Goal: Check status: Check status

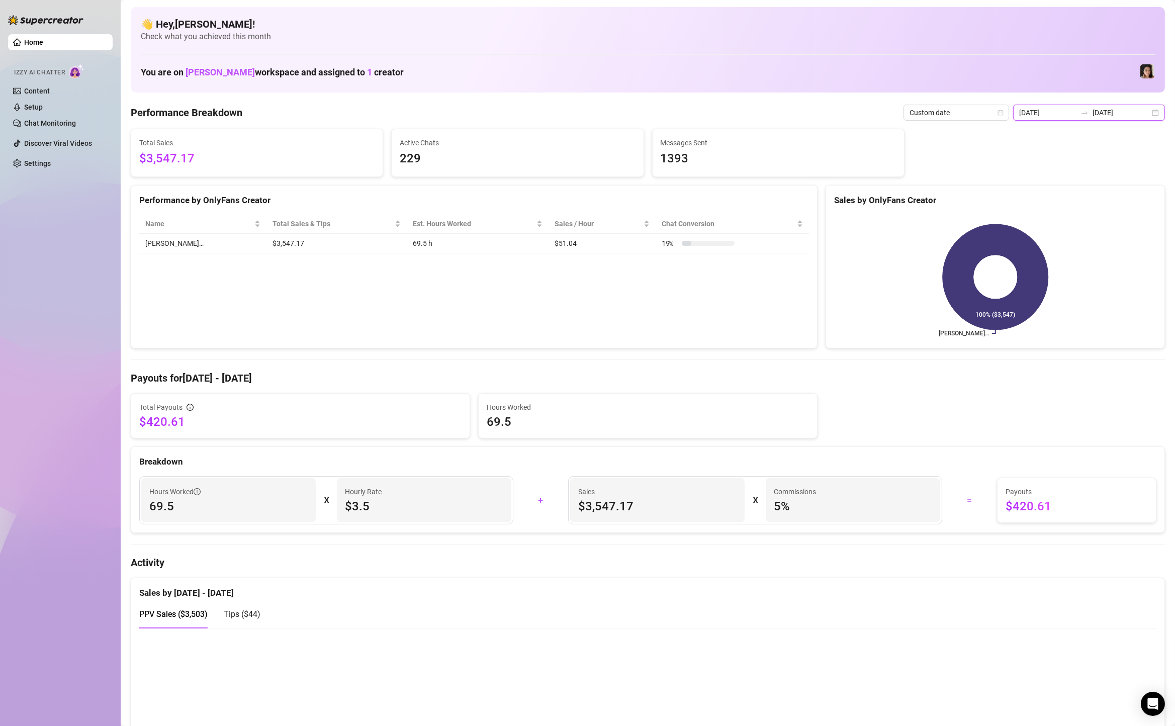
click at [1138, 111] on input "[DATE]" at bounding box center [1120, 112] width 57 height 11
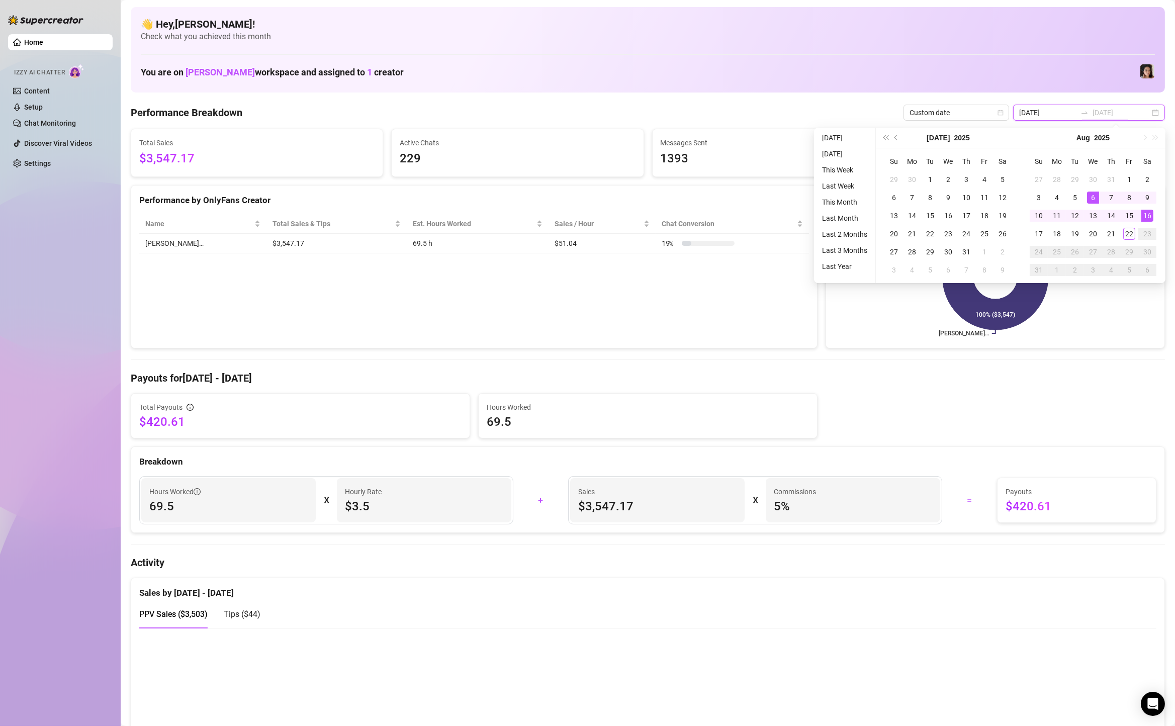
type input "[DATE]"
click at [1150, 215] on div "16" at bounding box center [1147, 216] width 12 height 12
type input "[DATE]"
click at [1111, 232] on div "21" at bounding box center [1111, 234] width 12 height 12
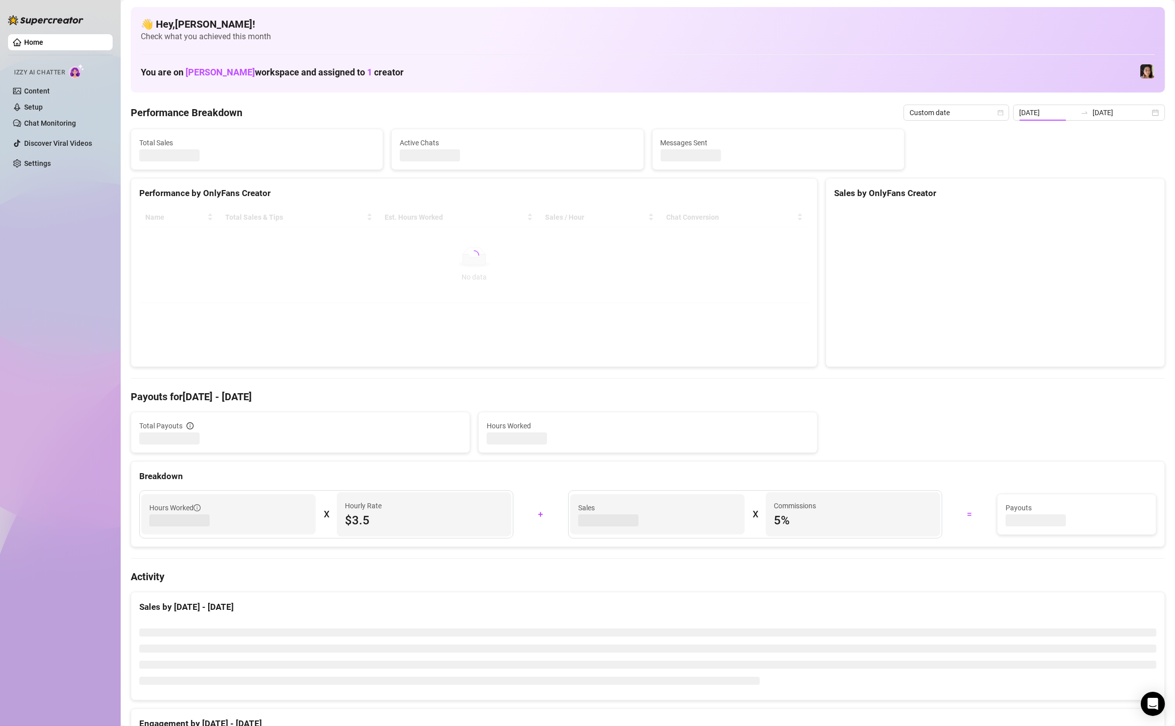
type input "[DATE]"
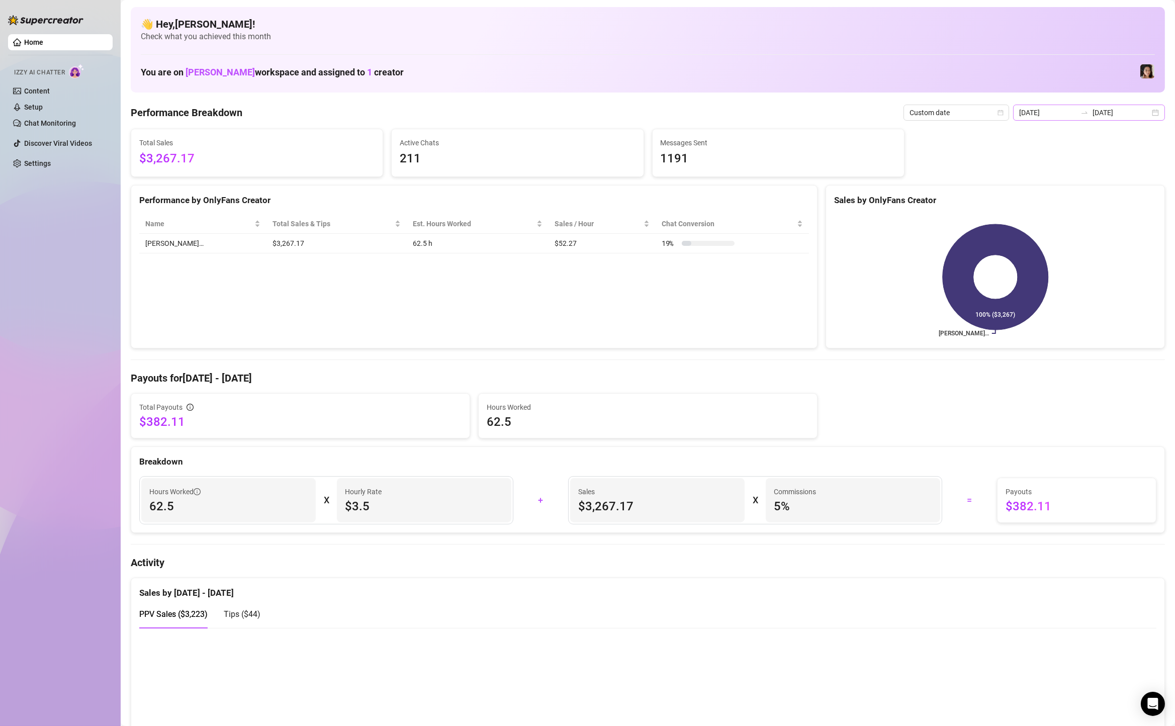
click at [1124, 118] on div "[DATE] [DATE]" at bounding box center [1089, 113] width 152 height 16
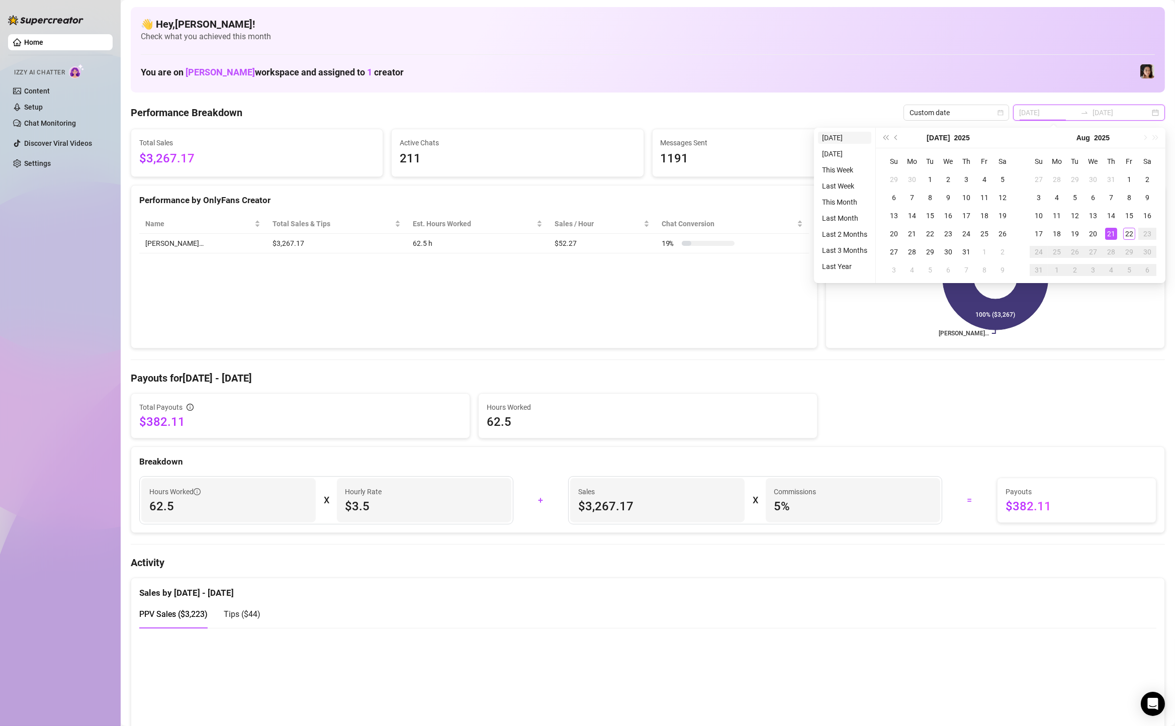
type input "[DATE]"
click at [829, 136] on li "[DATE]" at bounding box center [844, 138] width 53 height 12
type input "[DATE]"
